Goal: Task Accomplishment & Management: Use online tool/utility

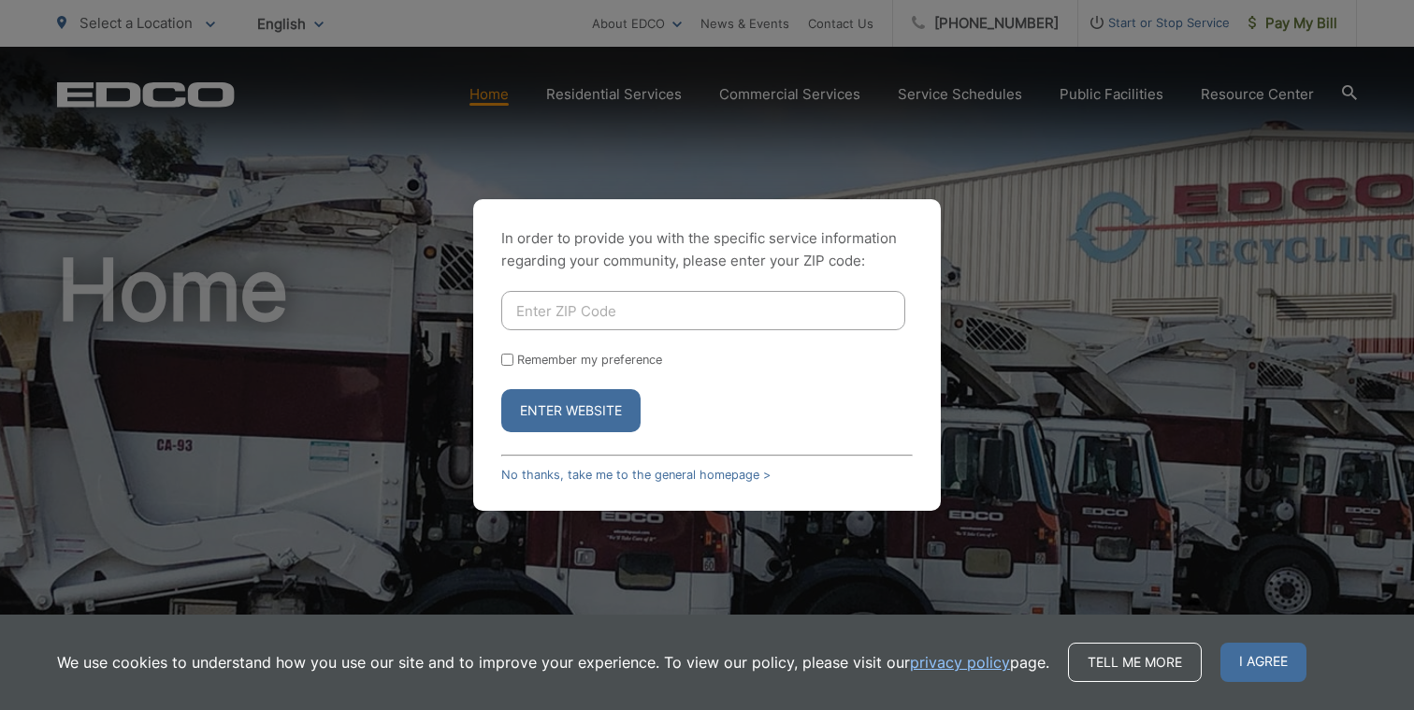
click at [577, 306] on input "Enter ZIP Code" at bounding box center [703, 310] width 404 height 39
type input "91902"
click at [571, 411] on button "Enter Website" at bounding box center [570, 410] width 139 height 43
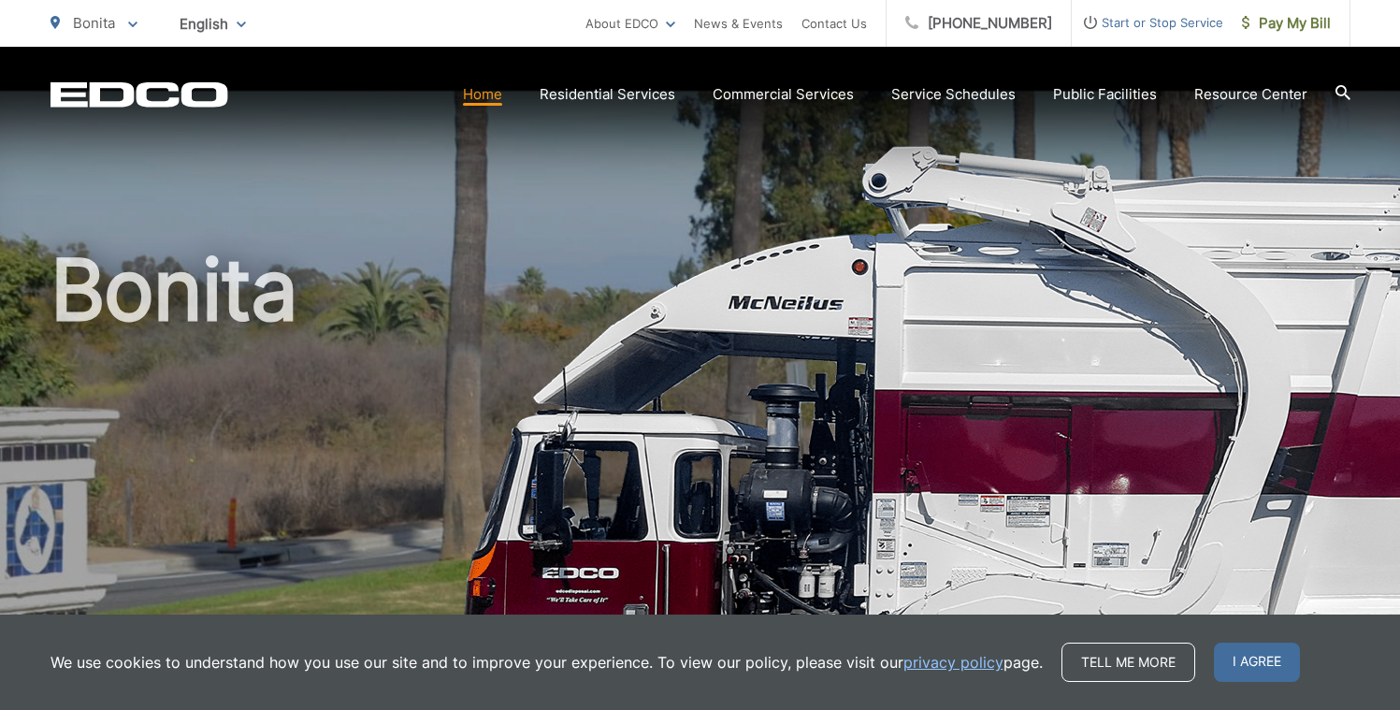
scroll to position [83, 0]
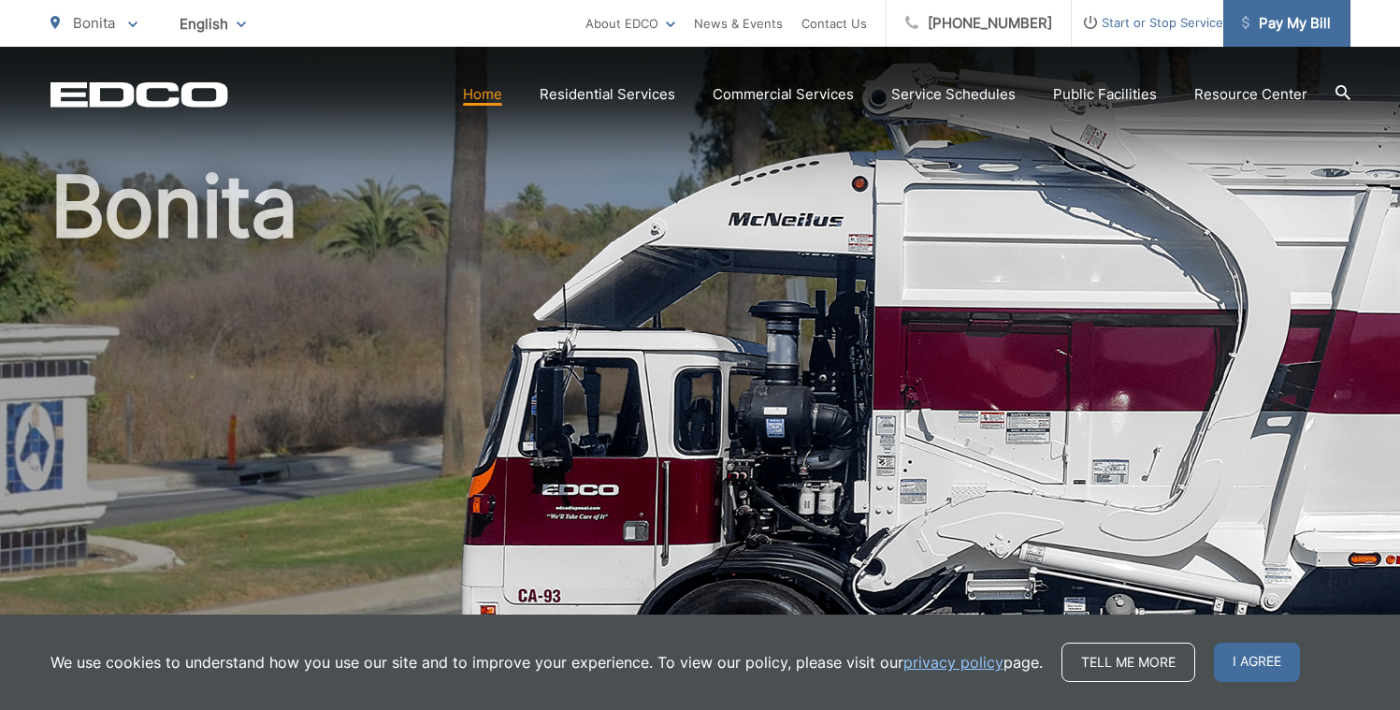
click at [1283, 40] on link "Pay My Bill" at bounding box center [1286, 23] width 127 height 47
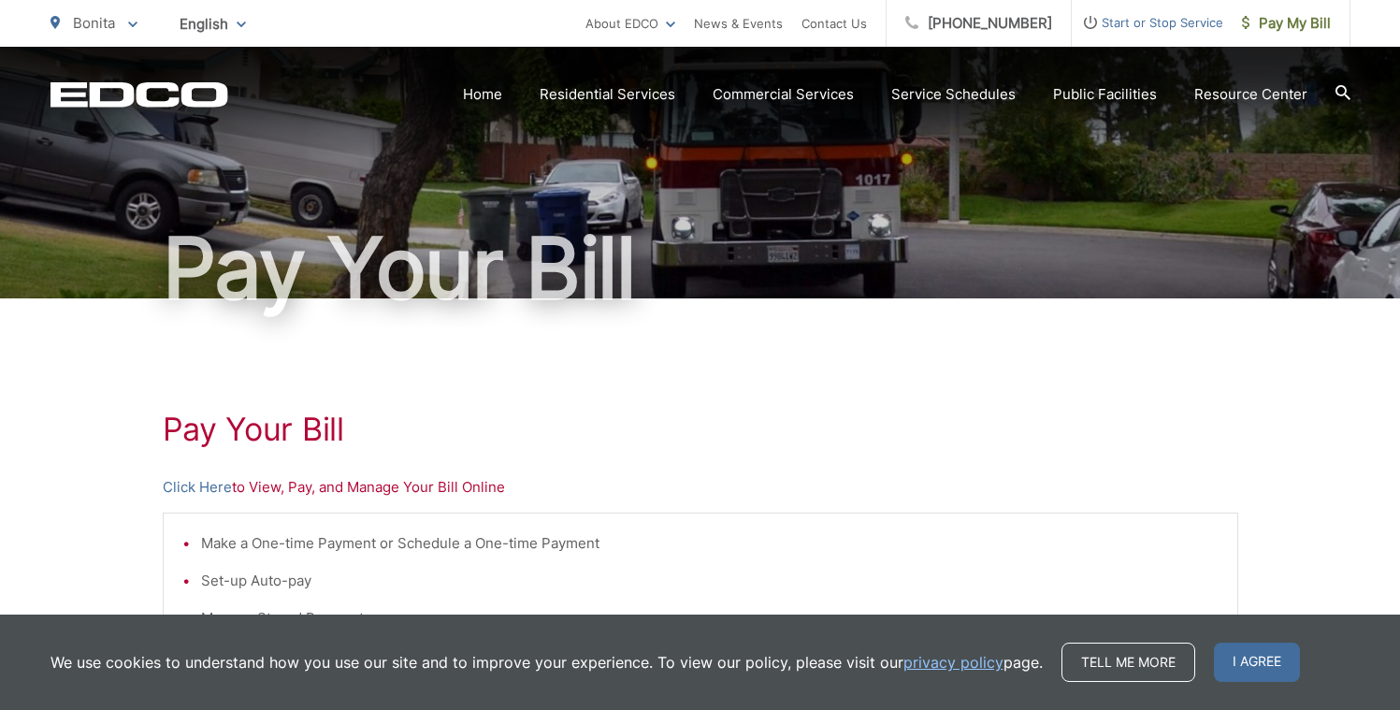
scroll to position [179, 0]
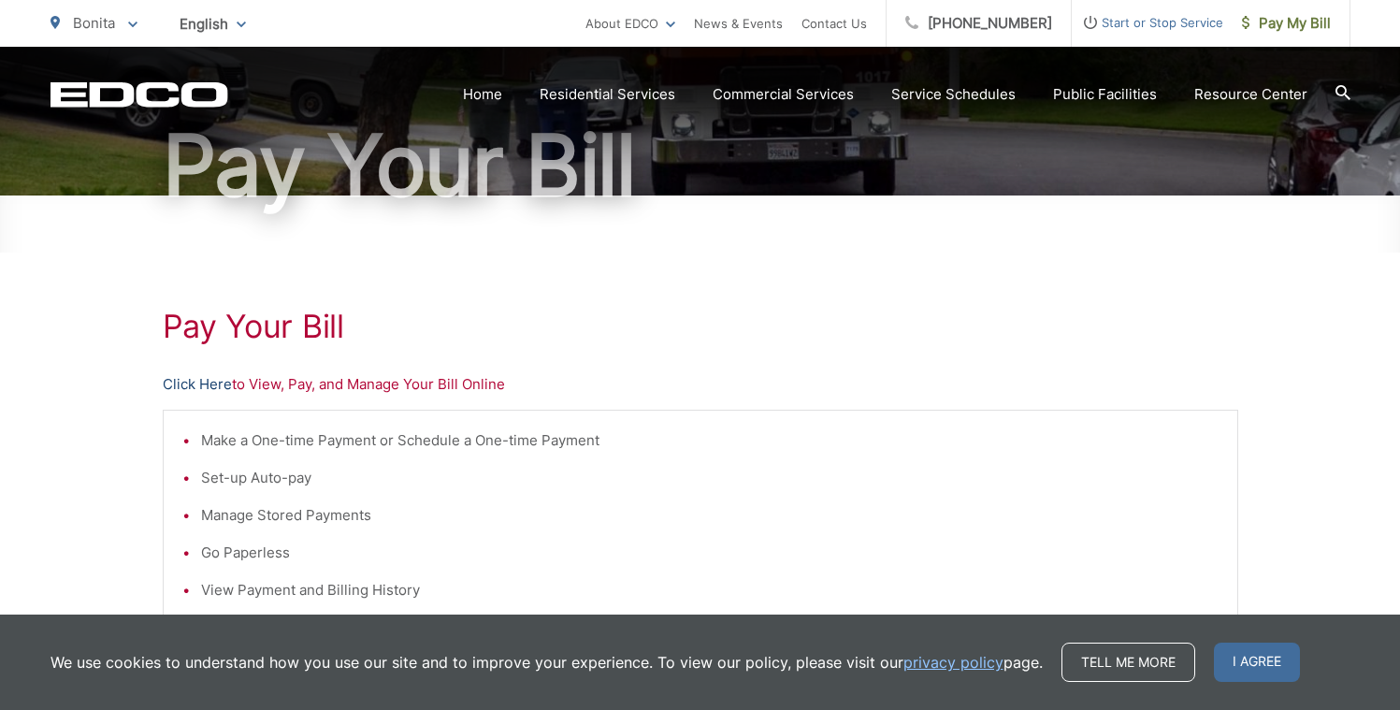
click at [207, 383] on link "Click Here" at bounding box center [197, 384] width 69 height 22
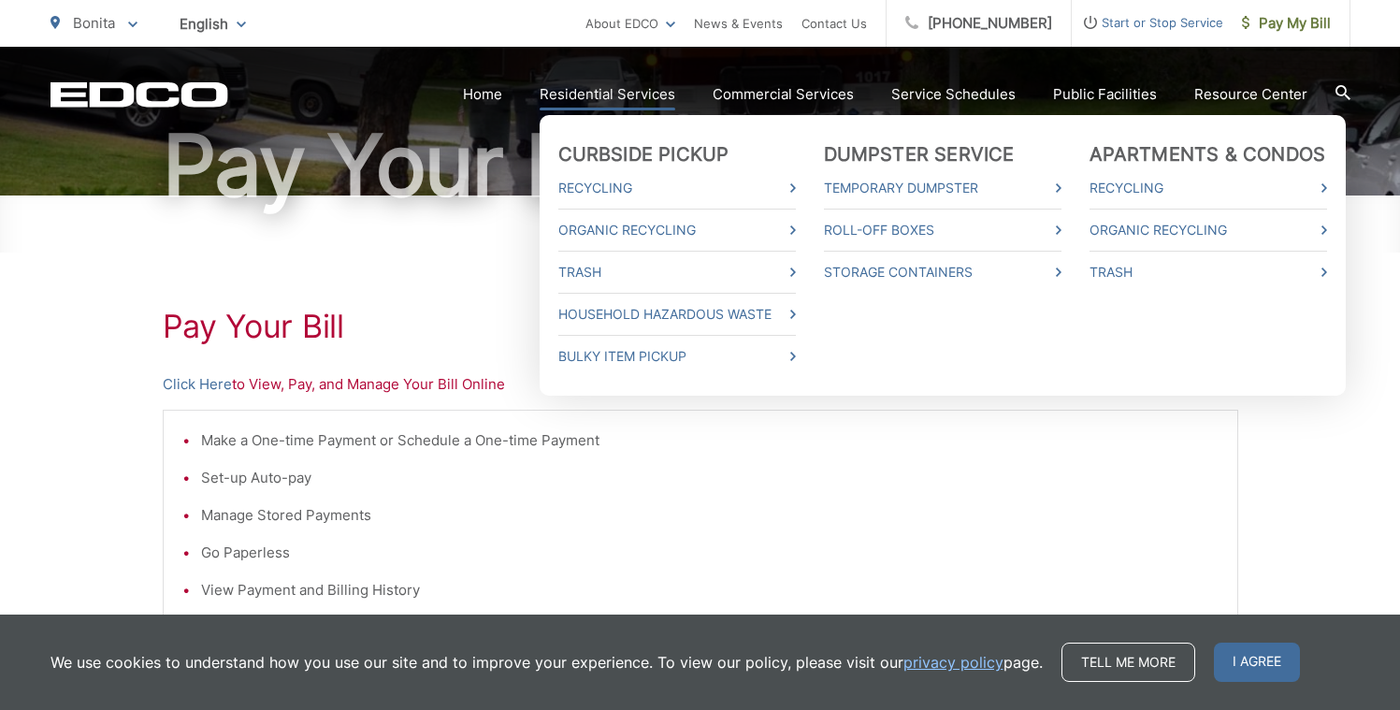
click at [615, 88] on link "Residential Services" at bounding box center [608, 94] width 136 height 22
